Goal: Task Accomplishment & Management: Manage account settings

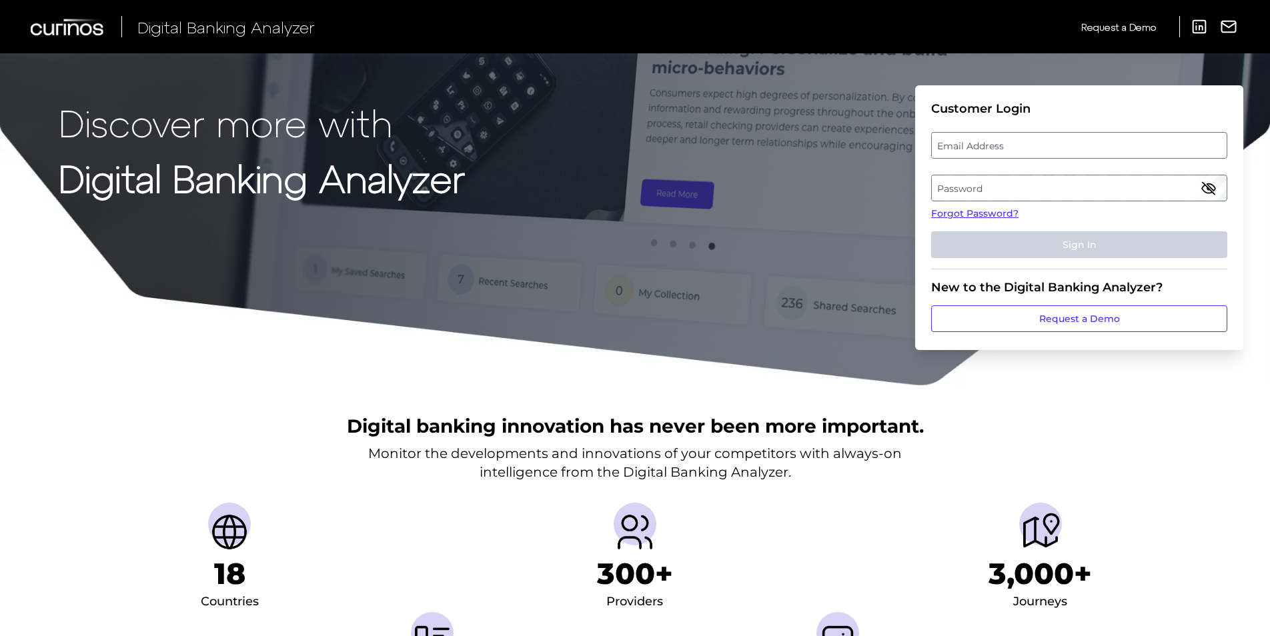
click at [972, 151] on label "Email Address" at bounding box center [1079, 145] width 294 height 24
click at [972, 151] on input "email" at bounding box center [1079, 145] width 296 height 27
type input "[EMAIL_ADDRESS][DOMAIN_NAME]"
click at [1001, 179] on label "Password" at bounding box center [1079, 188] width 294 height 24
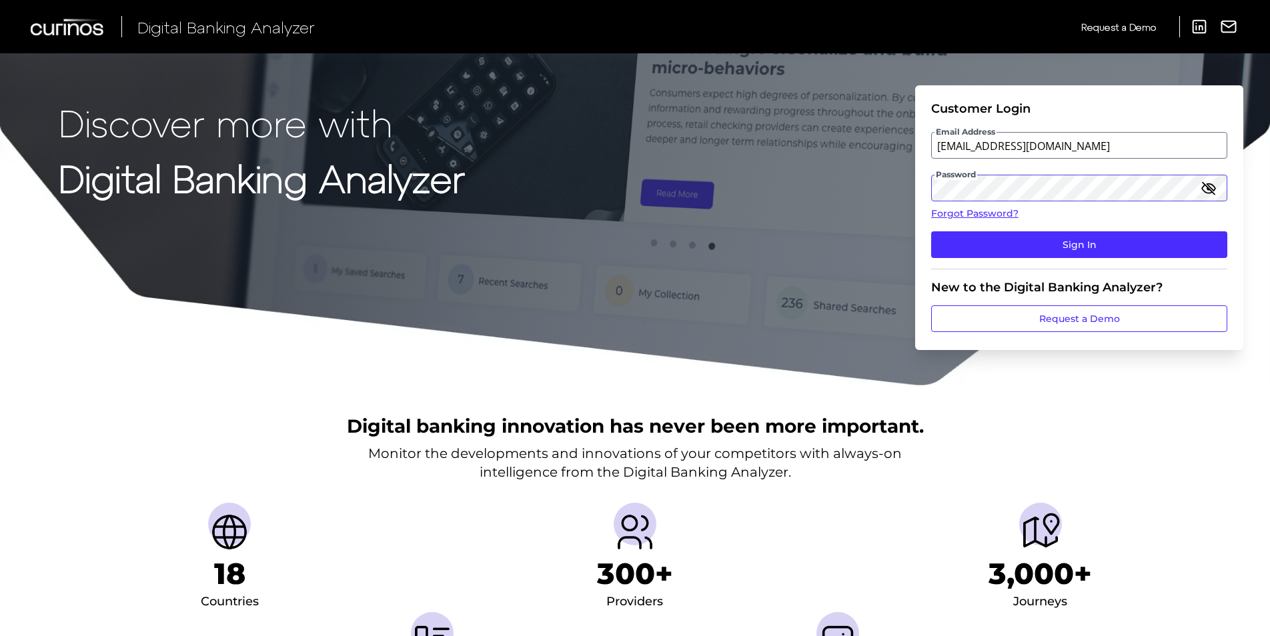
click at [931, 231] on button "Sign In" at bounding box center [1079, 244] width 296 height 27
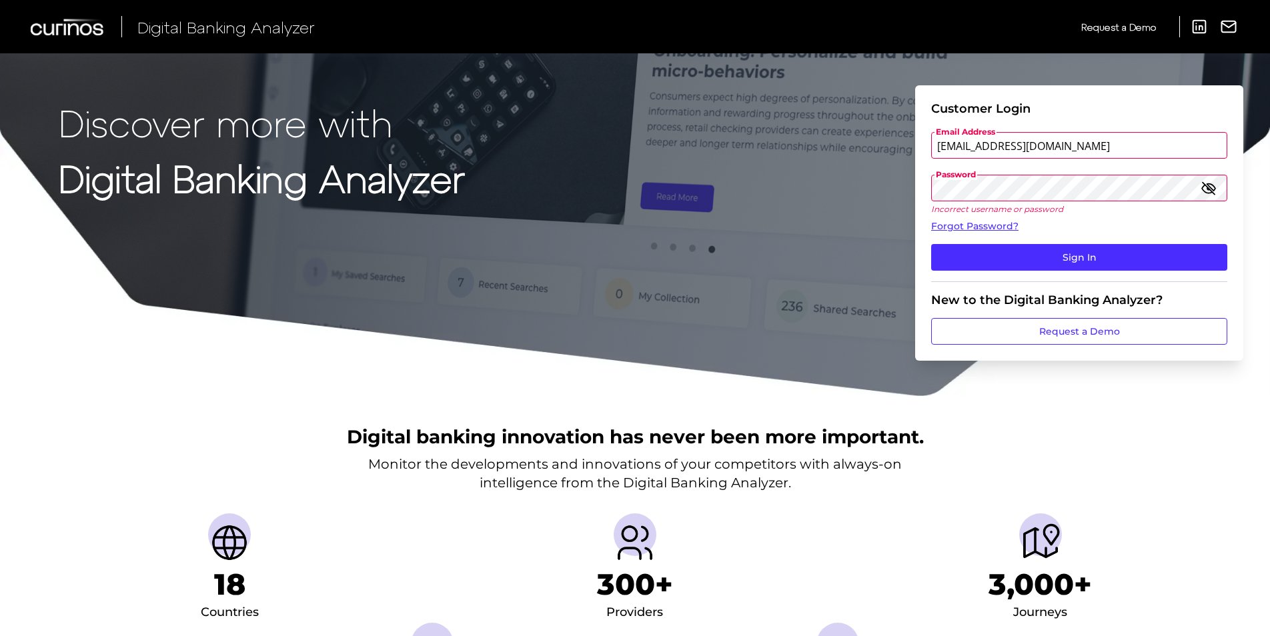
click at [69, 31] on img at bounding box center [68, 27] width 75 height 17
click at [983, 225] on link "Forgot Password?" at bounding box center [1079, 226] width 296 height 14
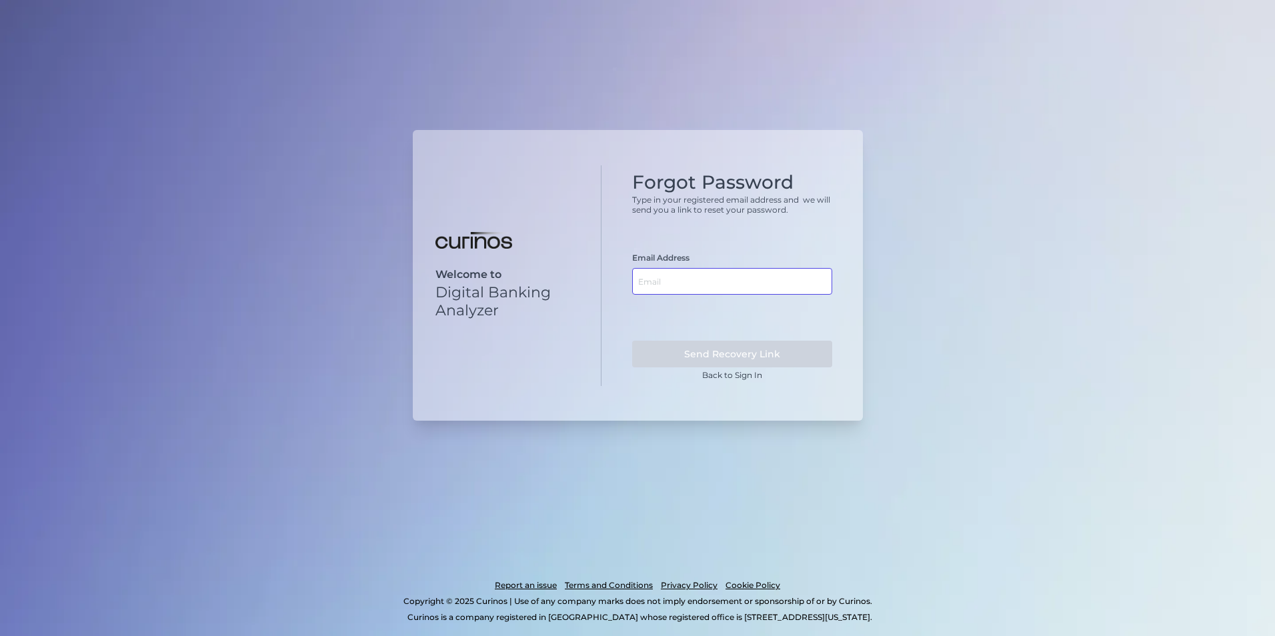
click at [710, 284] on input "text" at bounding box center [732, 281] width 200 height 27
type input "[EMAIL_ADDRESS][DOMAIN_NAME]"
click at [710, 357] on button "Send Recovery Link" at bounding box center [732, 354] width 200 height 27
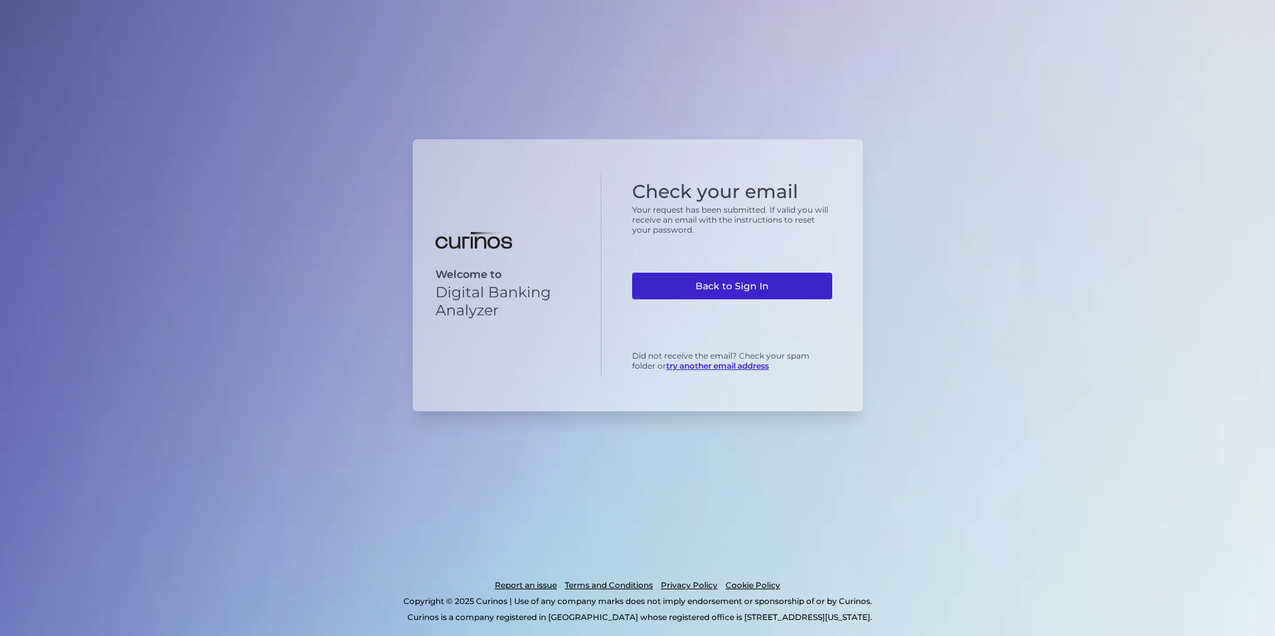
click at [758, 289] on link "Back to Sign In" at bounding box center [732, 286] width 200 height 27
